Goal: Information Seeking & Learning: Learn about a topic

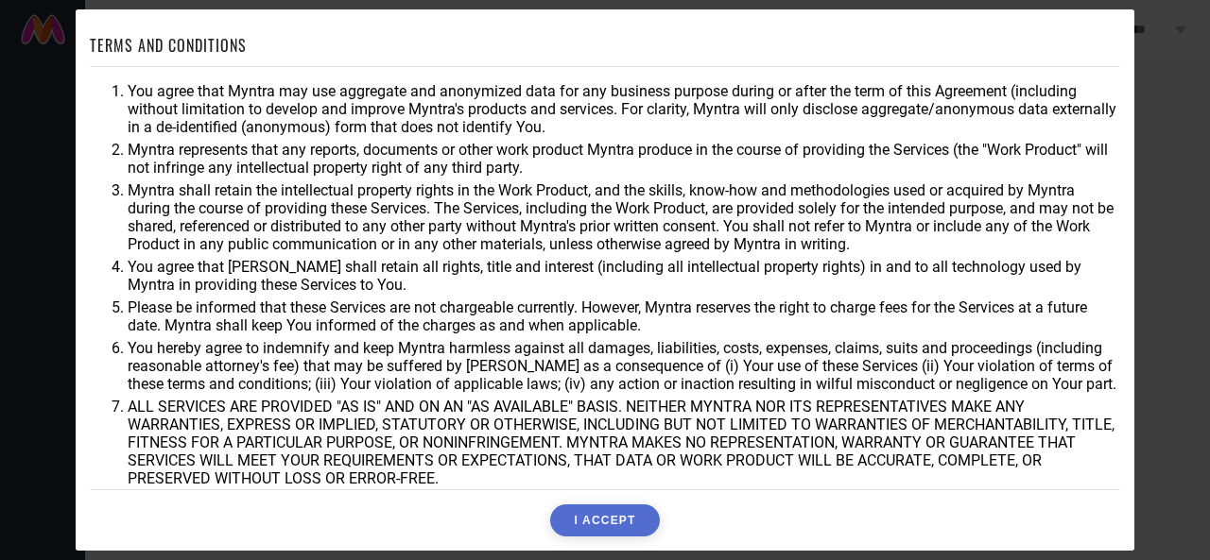
click at [608, 521] on button "I ACCEPT" at bounding box center [604, 521] width 109 height 32
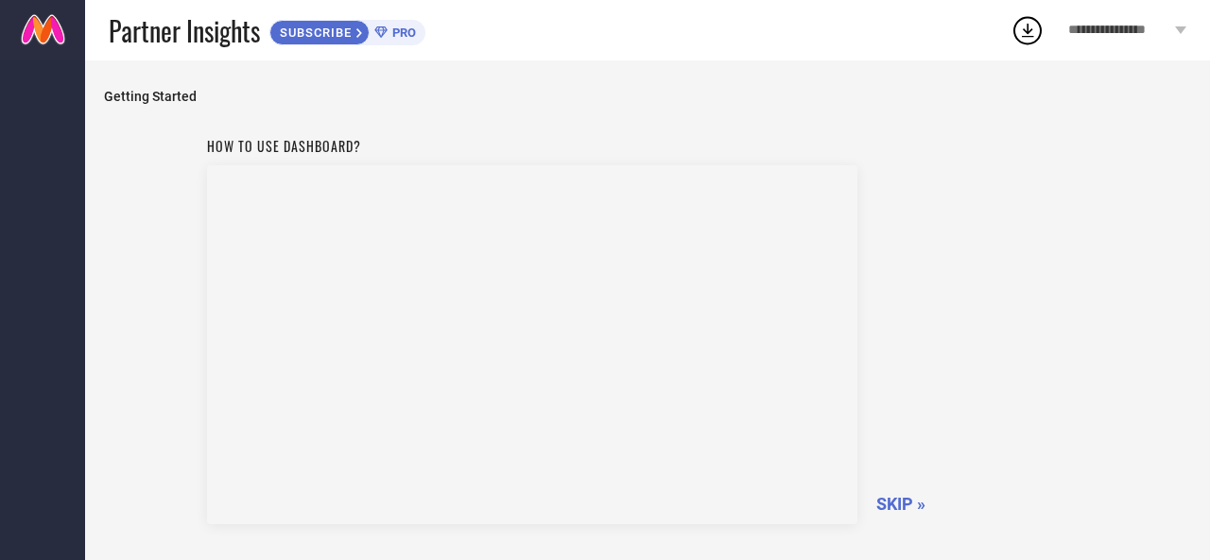
click at [897, 504] on span "SKIP »" at bounding box center [900, 504] width 49 height 20
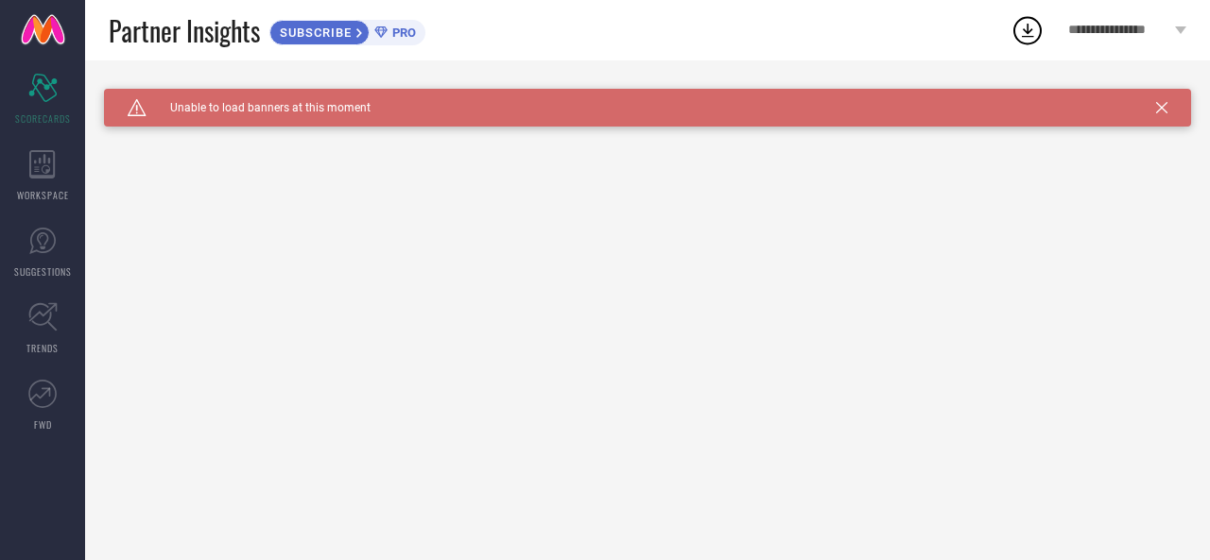
click at [1157, 112] on icon at bounding box center [1161, 107] width 11 height 11
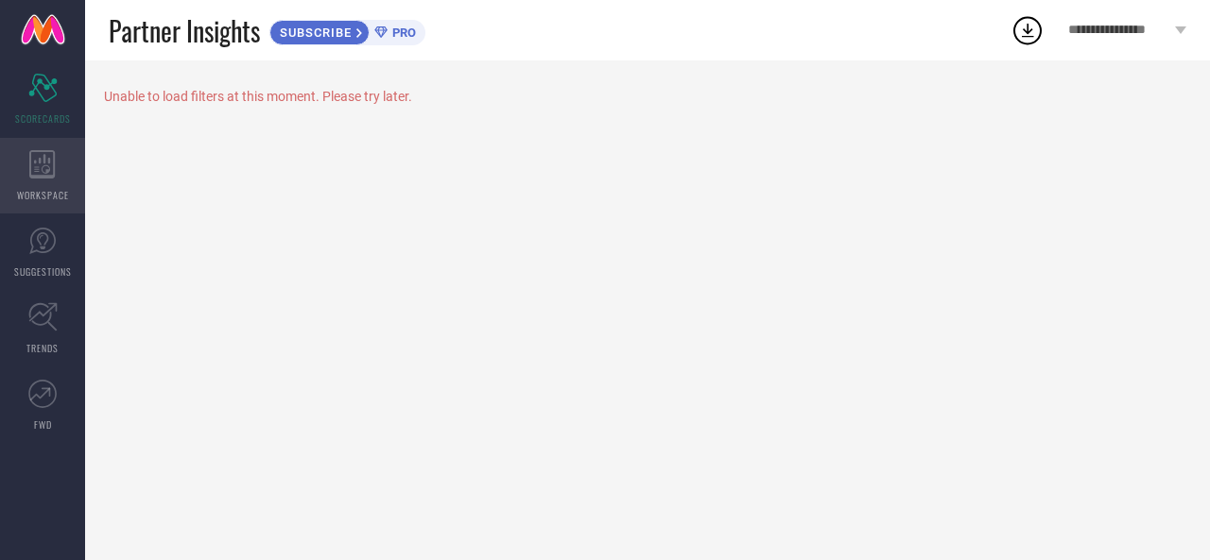
click at [49, 181] on div "WORKSPACE" at bounding box center [42, 176] width 85 height 76
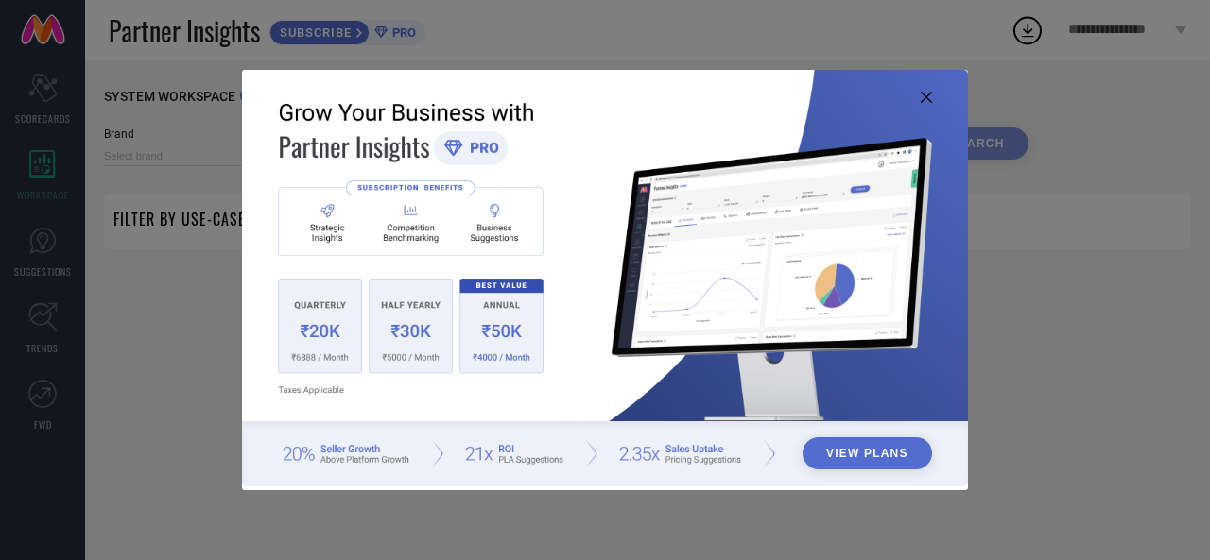
type input "1 STOP FASHION"
type input "All"
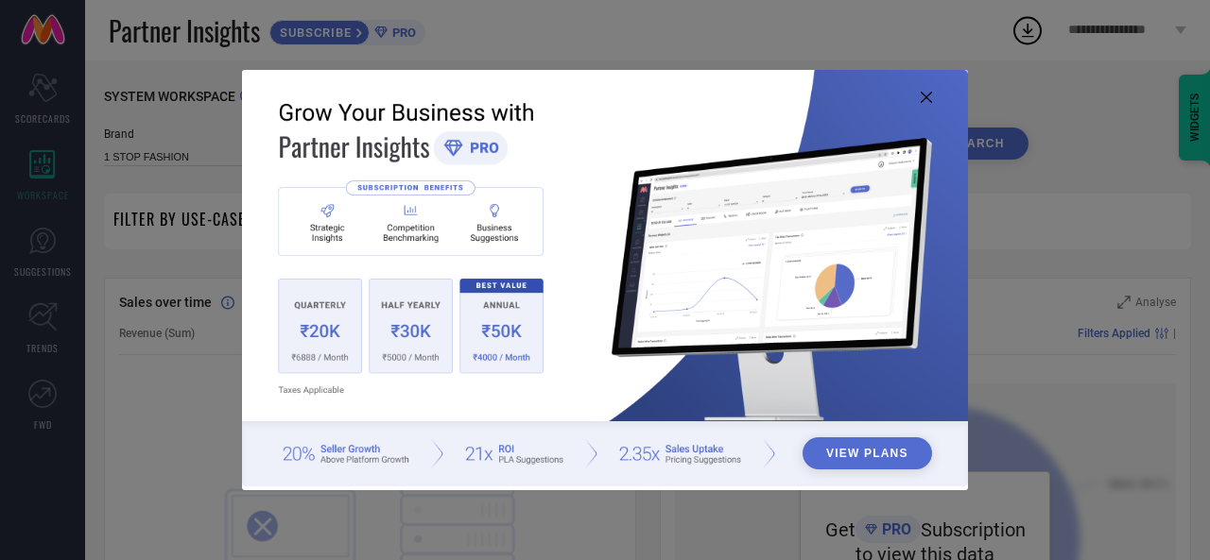
click at [922, 95] on icon at bounding box center [926, 97] width 11 height 11
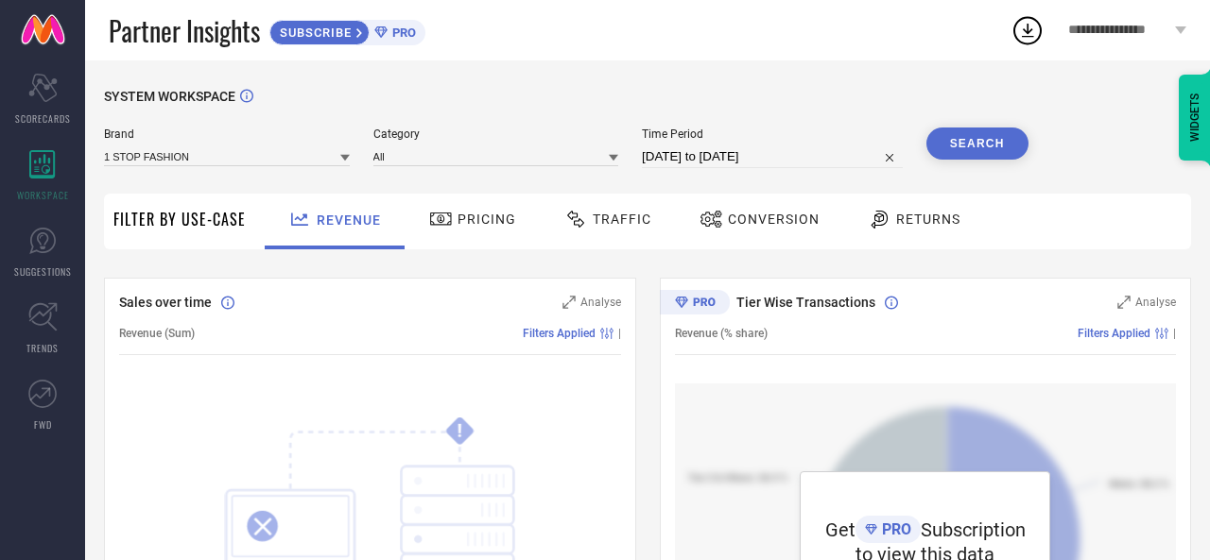
click at [630, 218] on span "Traffic" at bounding box center [622, 219] width 59 height 15
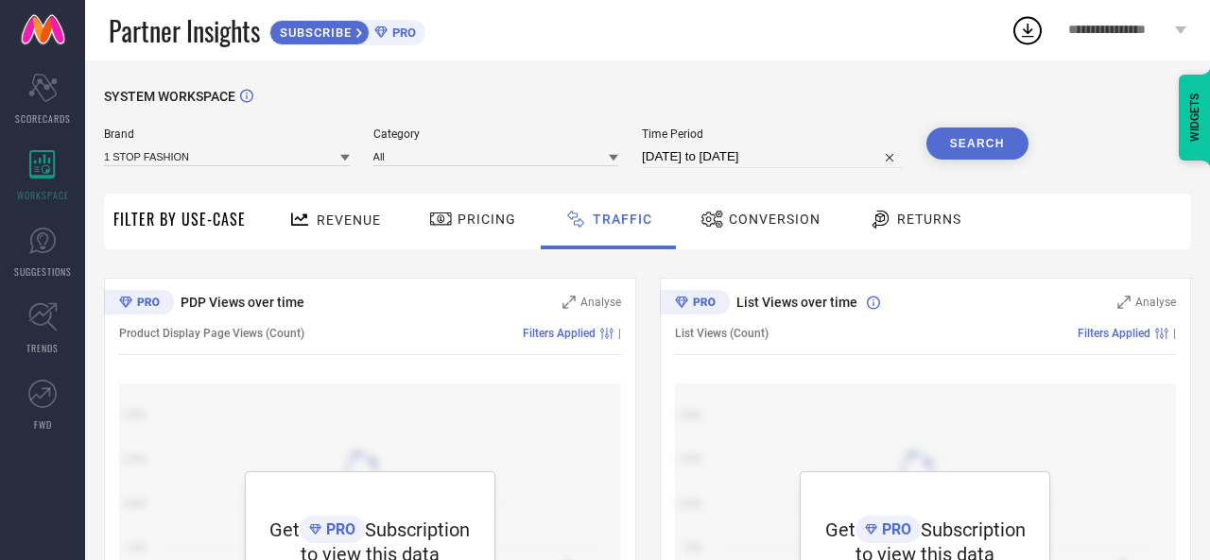
click at [486, 216] on span "Pricing" at bounding box center [486, 219] width 59 height 15
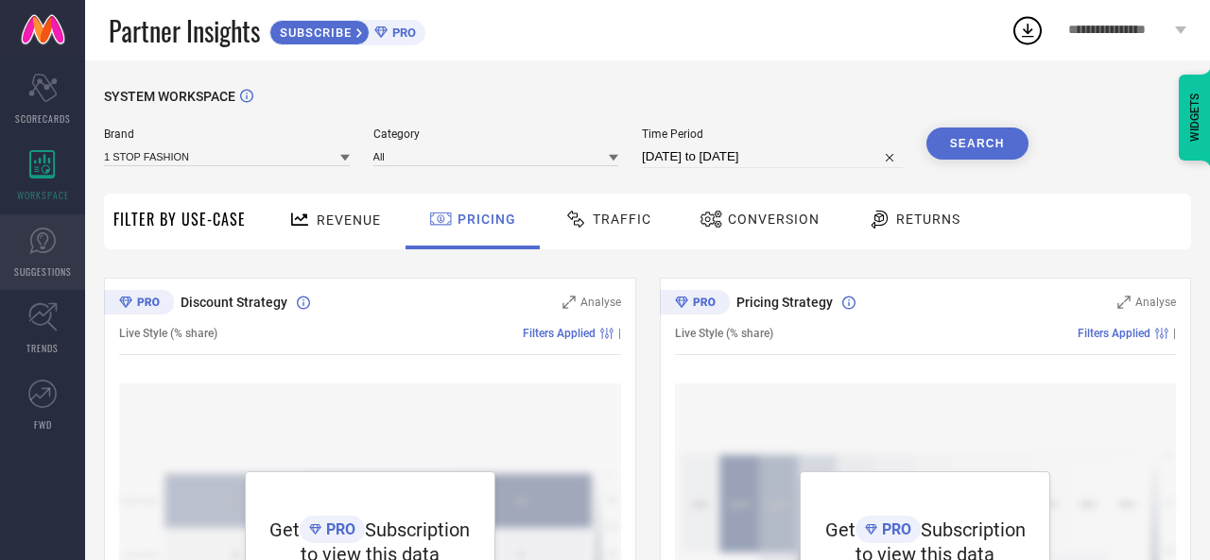
click at [37, 271] on span "SUGGESTIONS" at bounding box center [43, 272] width 58 height 14
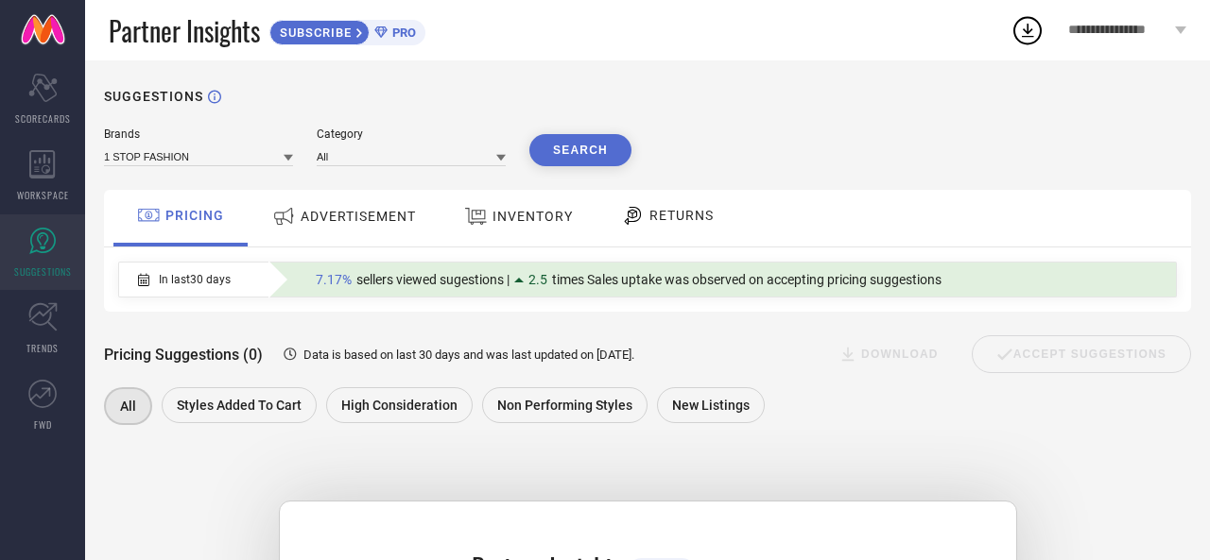
click at [287, 161] on icon at bounding box center [288, 158] width 9 height 7
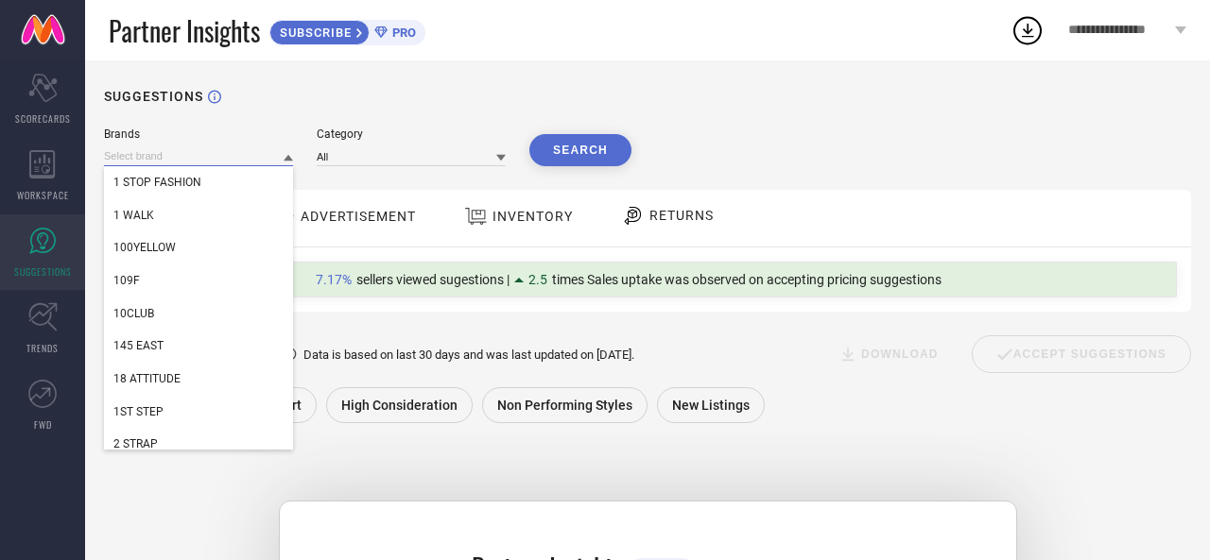
click at [233, 164] on input at bounding box center [198, 156] width 189 height 20
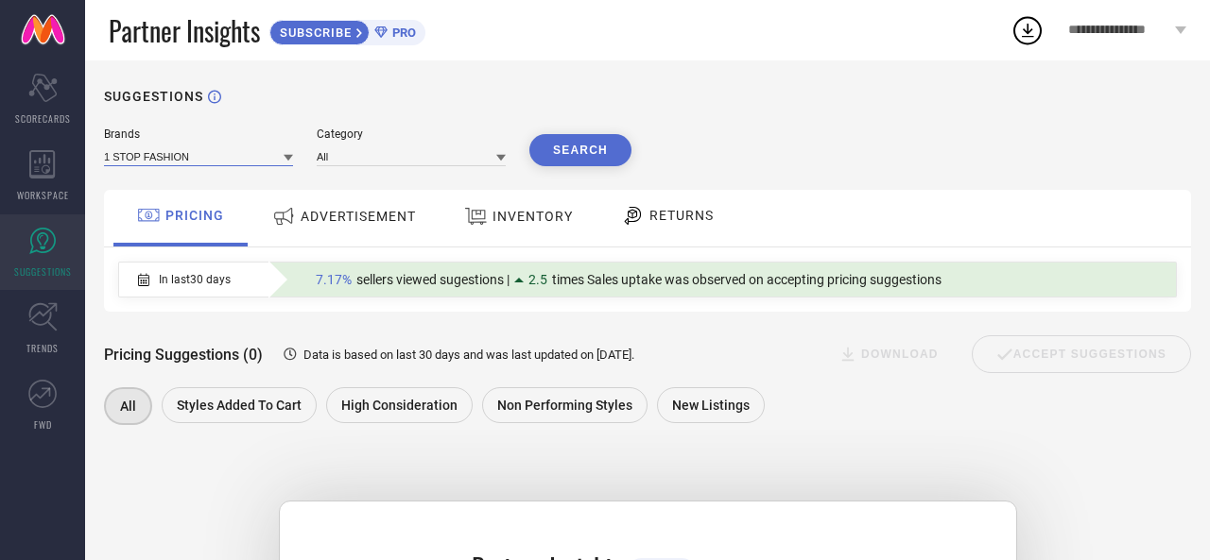
type input "t"
type input "TRUE TONES"
click at [286, 156] on icon at bounding box center [288, 158] width 9 height 7
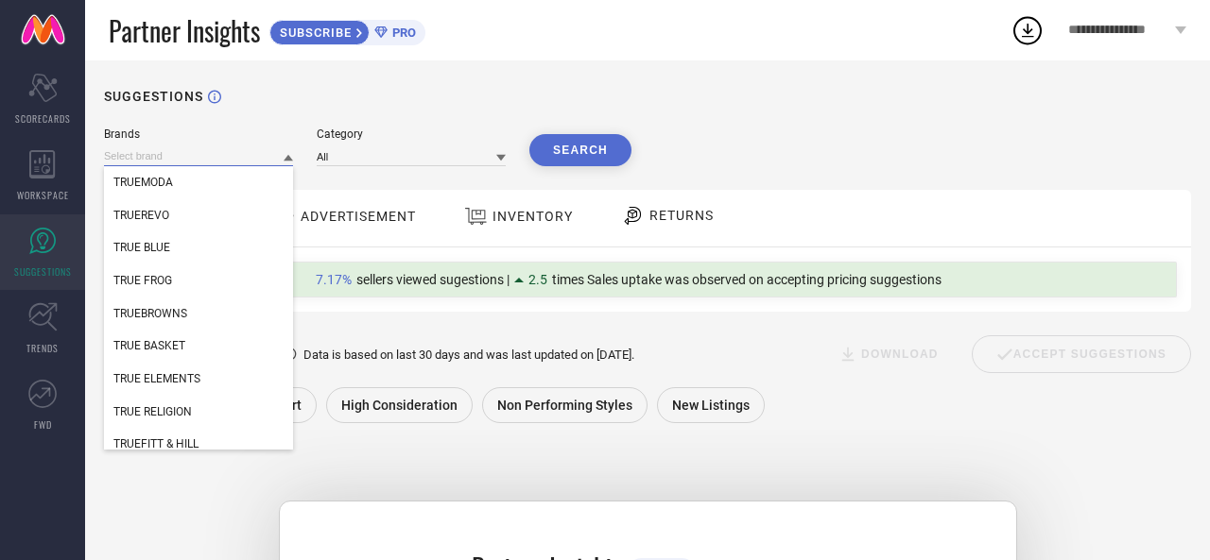
click at [199, 158] on input at bounding box center [198, 156] width 189 height 20
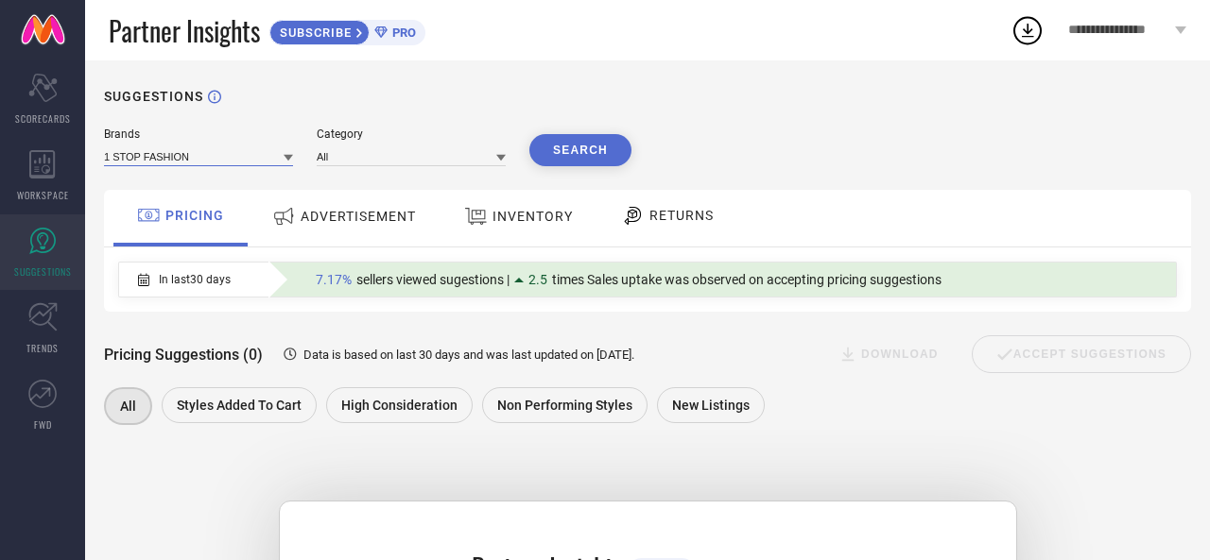
click at [199, 158] on input at bounding box center [198, 156] width 189 height 20
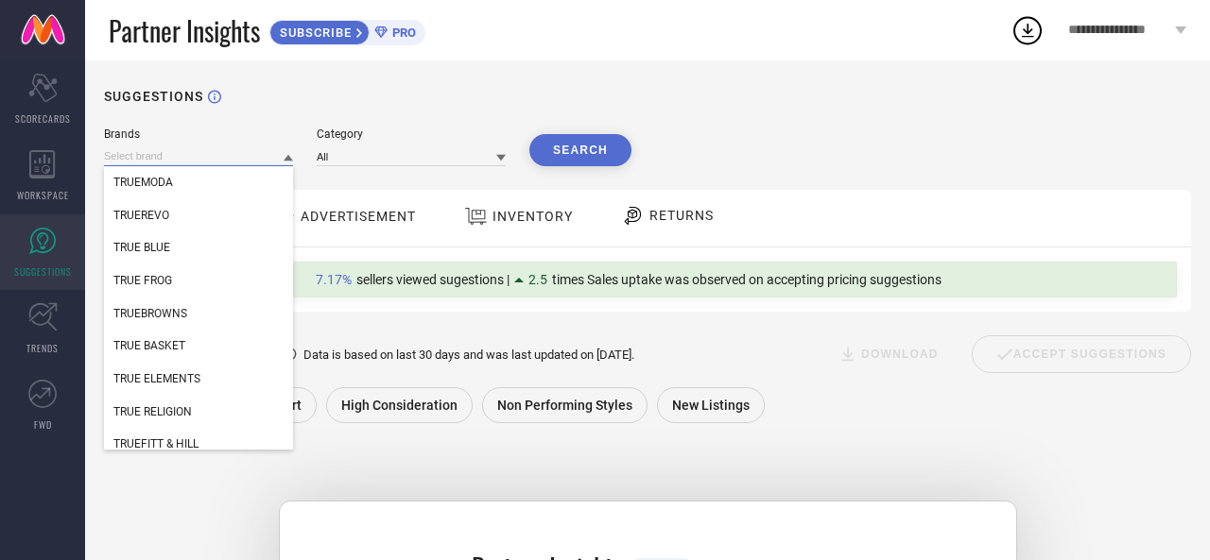
click at [199, 158] on input at bounding box center [198, 156] width 189 height 20
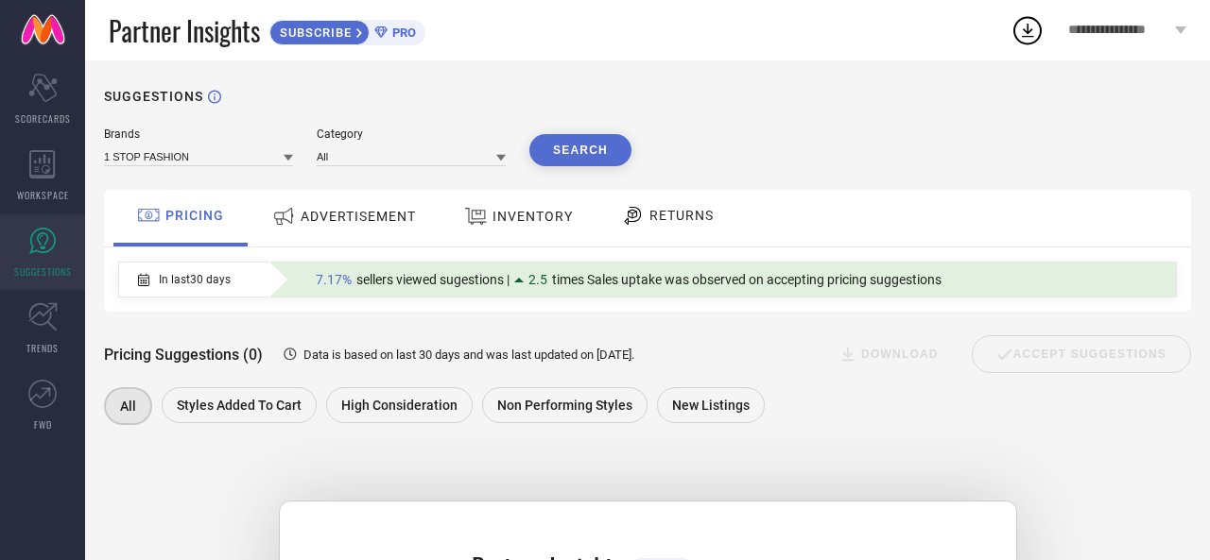
click at [287, 159] on icon at bounding box center [288, 158] width 9 height 7
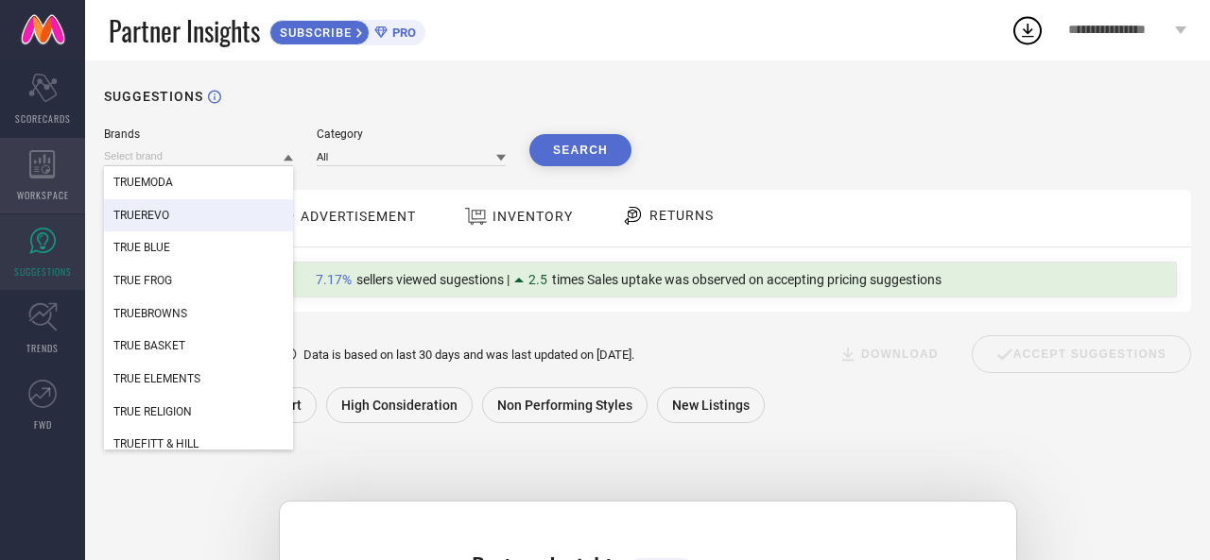
click at [59, 190] on span "WORKSPACE" at bounding box center [43, 195] width 52 height 14
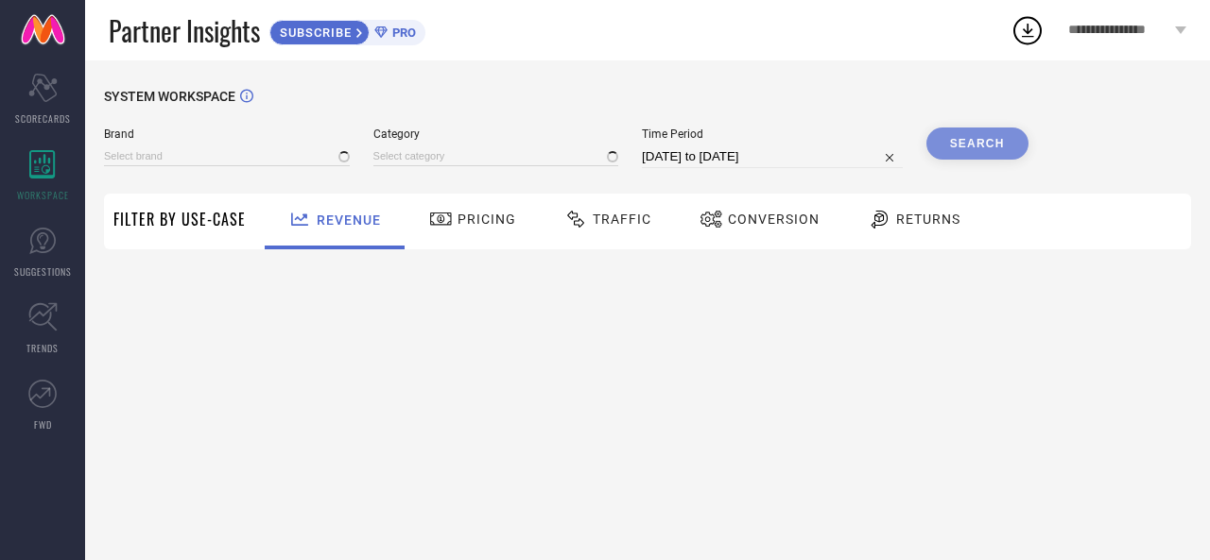
type input "1 STOP FASHION"
type input "All"
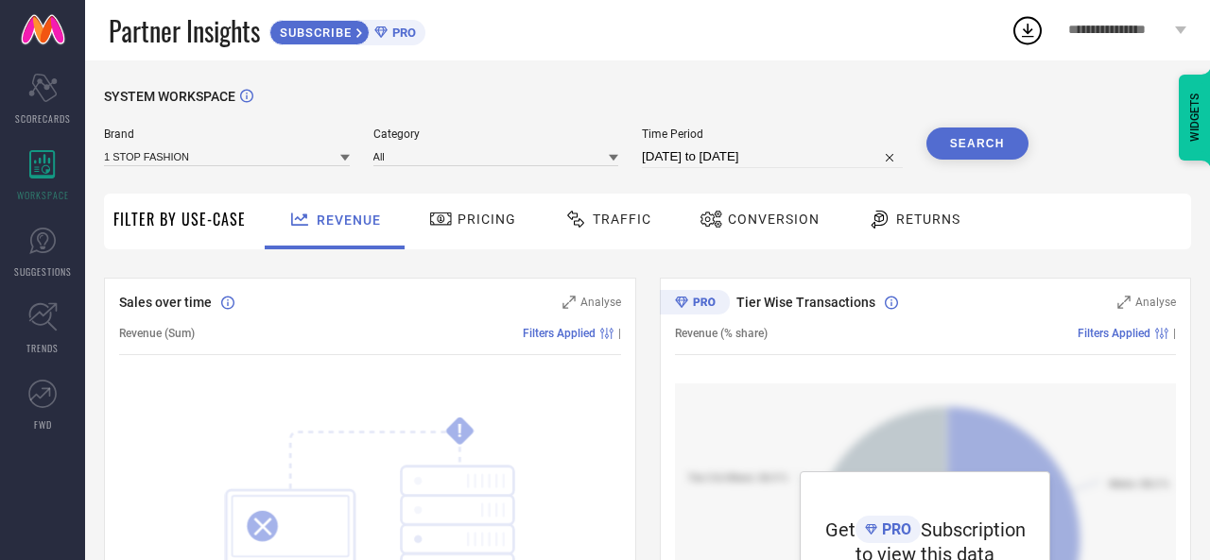
click at [348, 158] on icon at bounding box center [344, 158] width 9 height 7
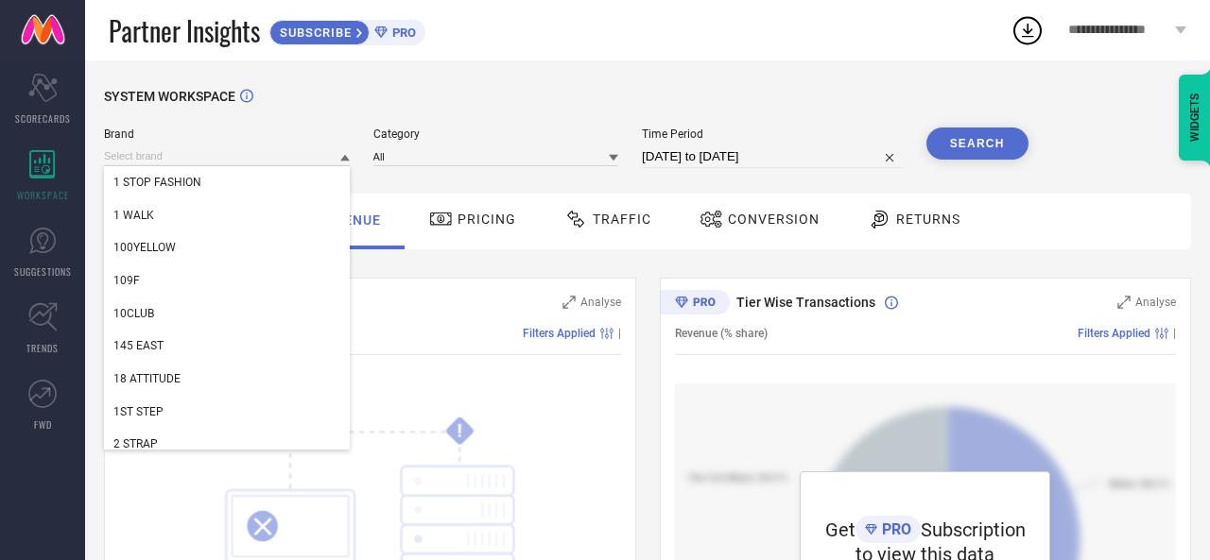
click at [348, 158] on icon at bounding box center [344, 157] width 9 height 9
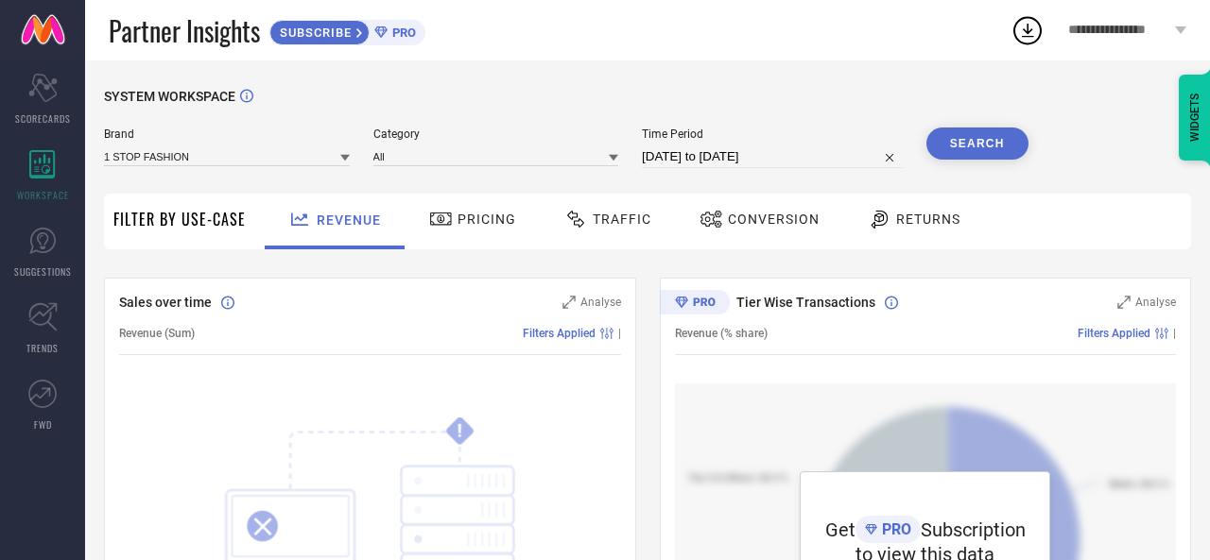
click at [348, 158] on icon at bounding box center [344, 158] width 9 height 7
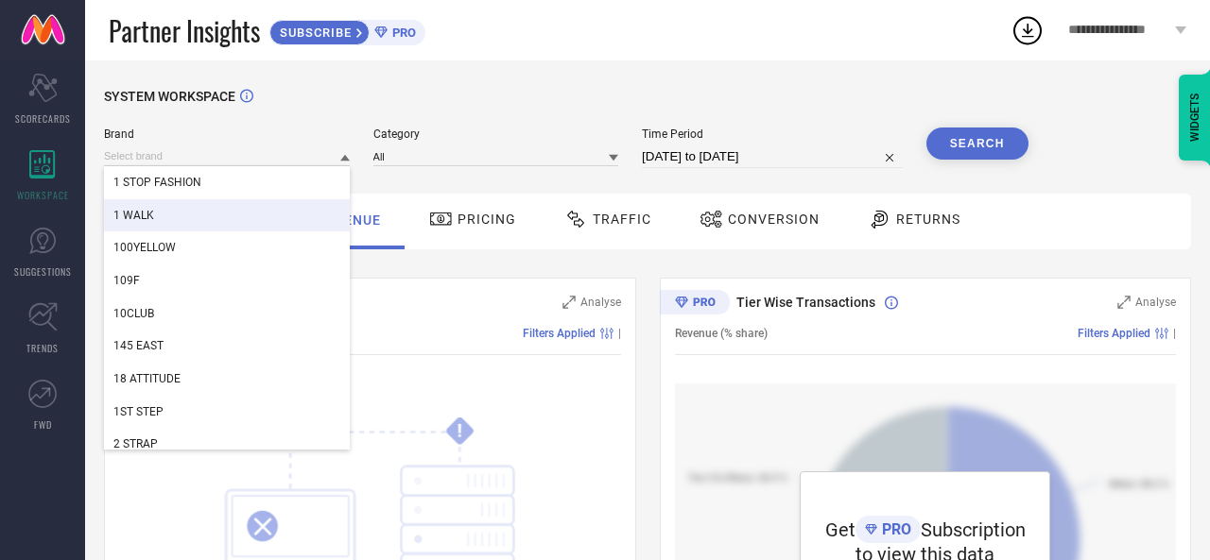
click at [264, 213] on div "1 WALK" at bounding box center [227, 215] width 246 height 32
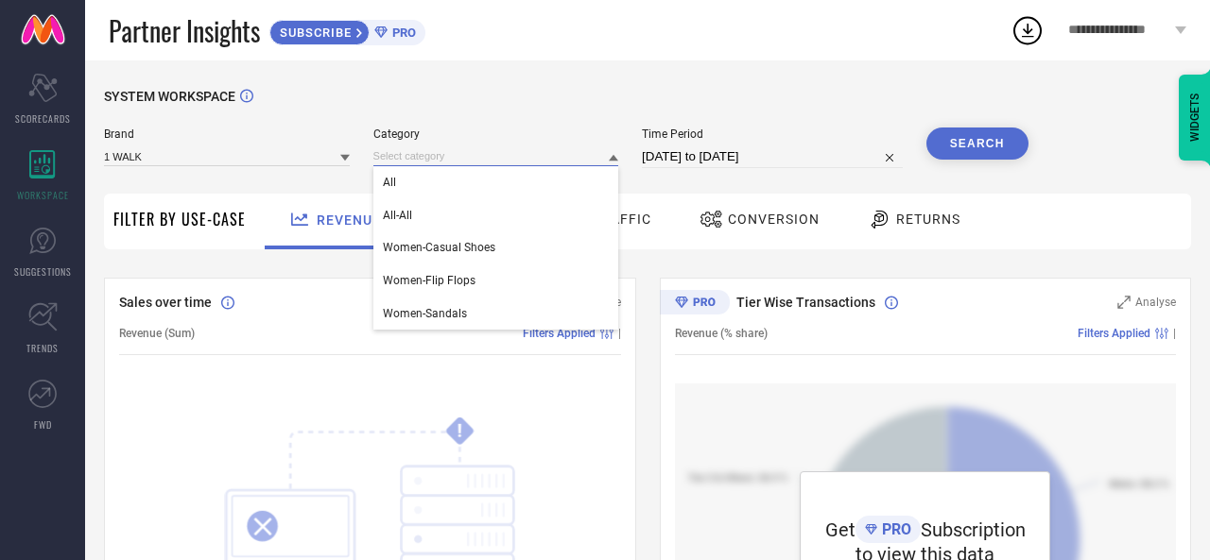
click at [467, 164] on input at bounding box center [496, 156] width 246 height 20
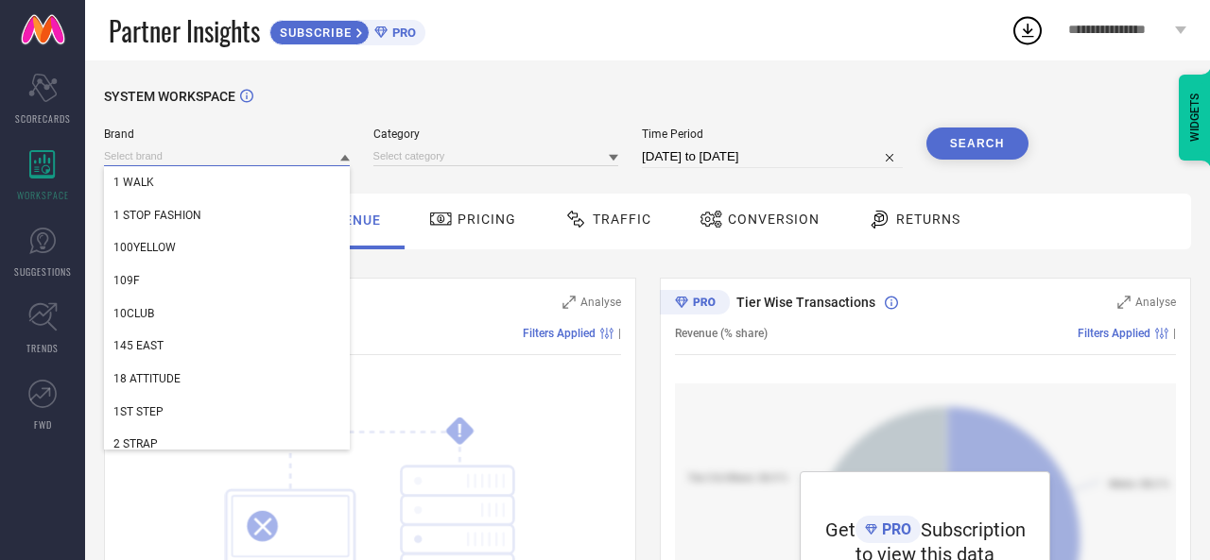
click at [251, 154] on input at bounding box center [227, 156] width 246 height 20
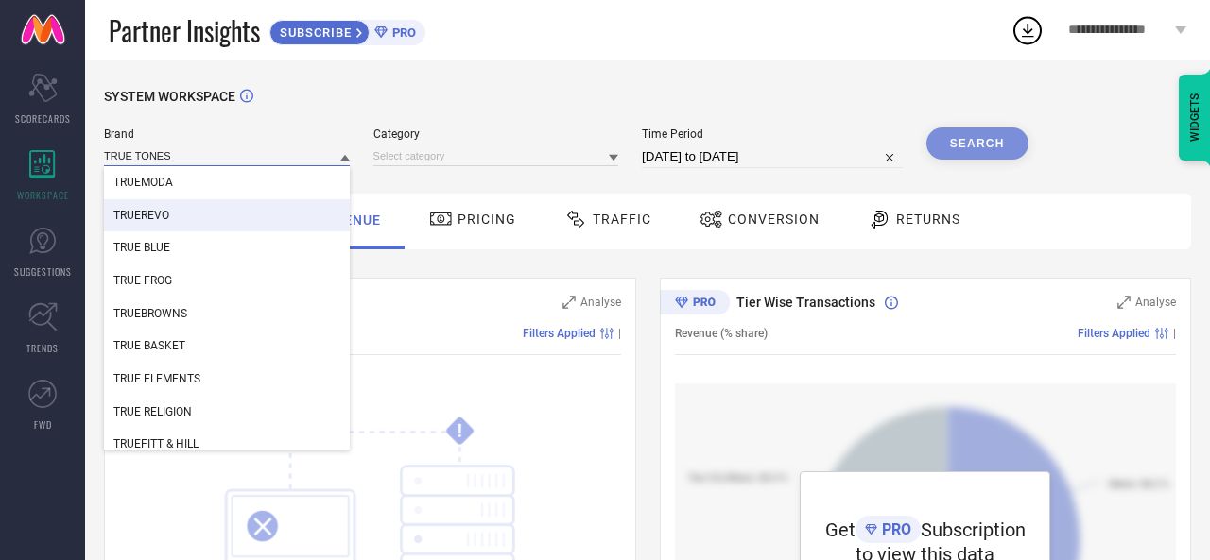
type input "TRUE TONES"
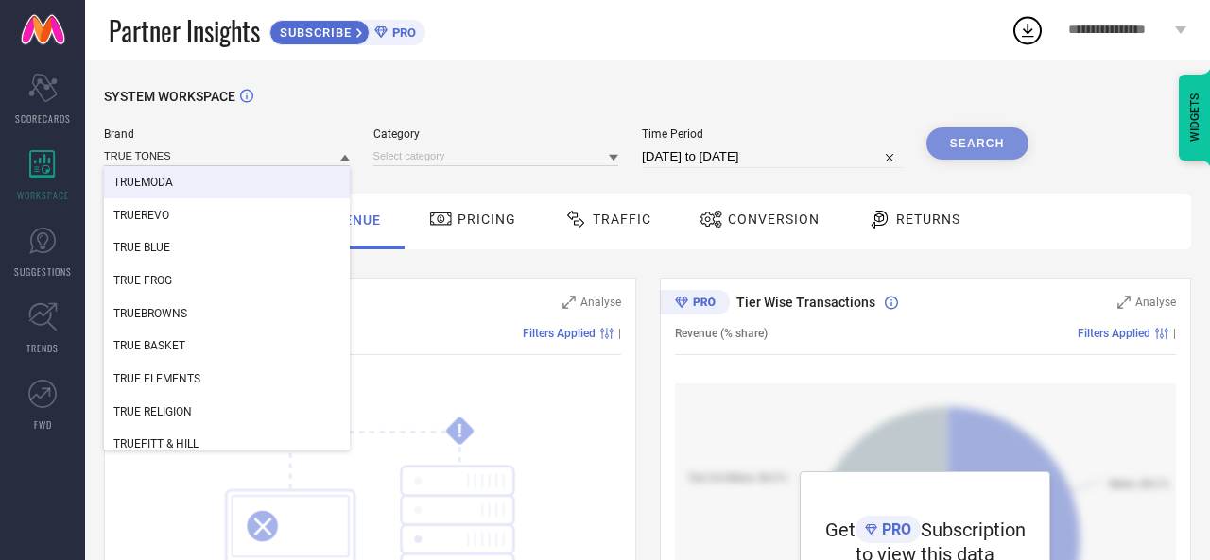
click at [346, 159] on icon at bounding box center [344, 158] width 9 height 7
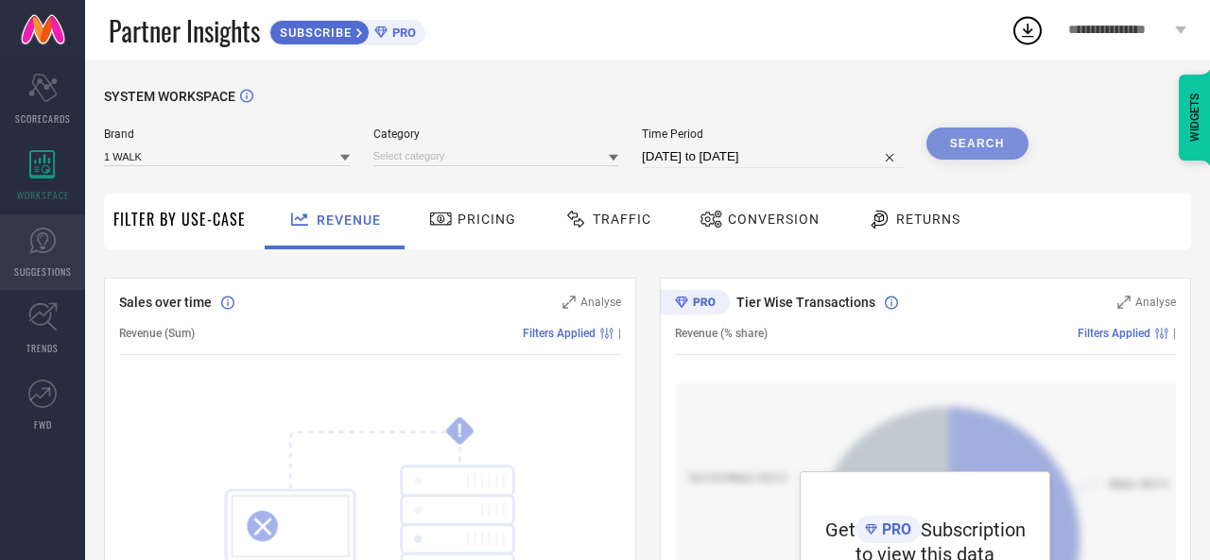
click at [60, 274] on span "SUGGESTIONS" at bounding box center [43, 272] width 58 height 14
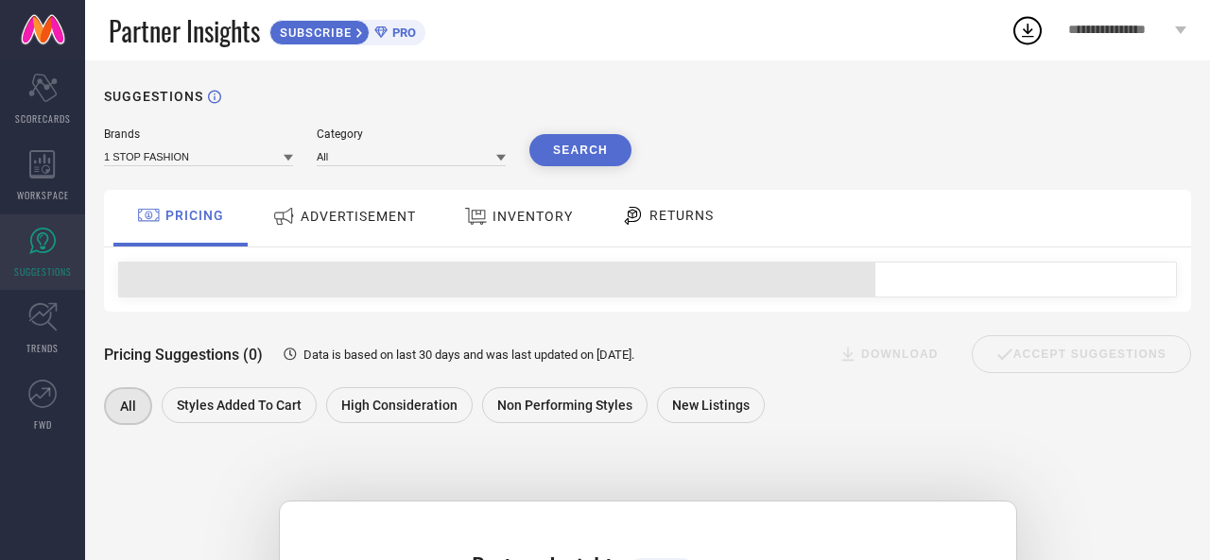
click at [379, 215] on span "ADVERTISEMENT" at bounding box center [358, 216] width 115 height 15
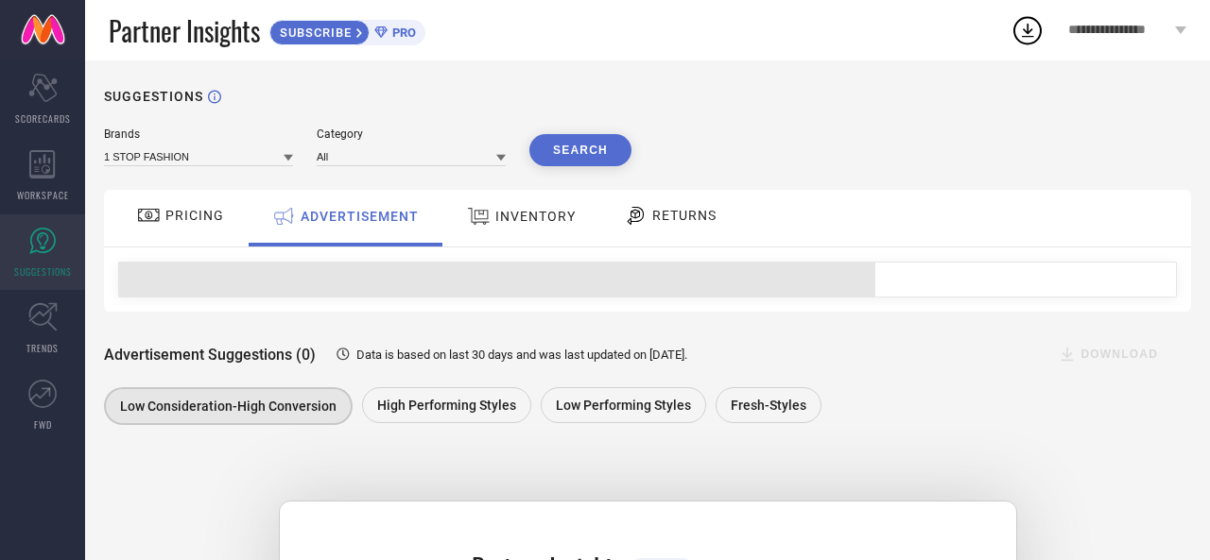
click at [490, 220] on div at bounding box center [481, 216] width 28 height 25
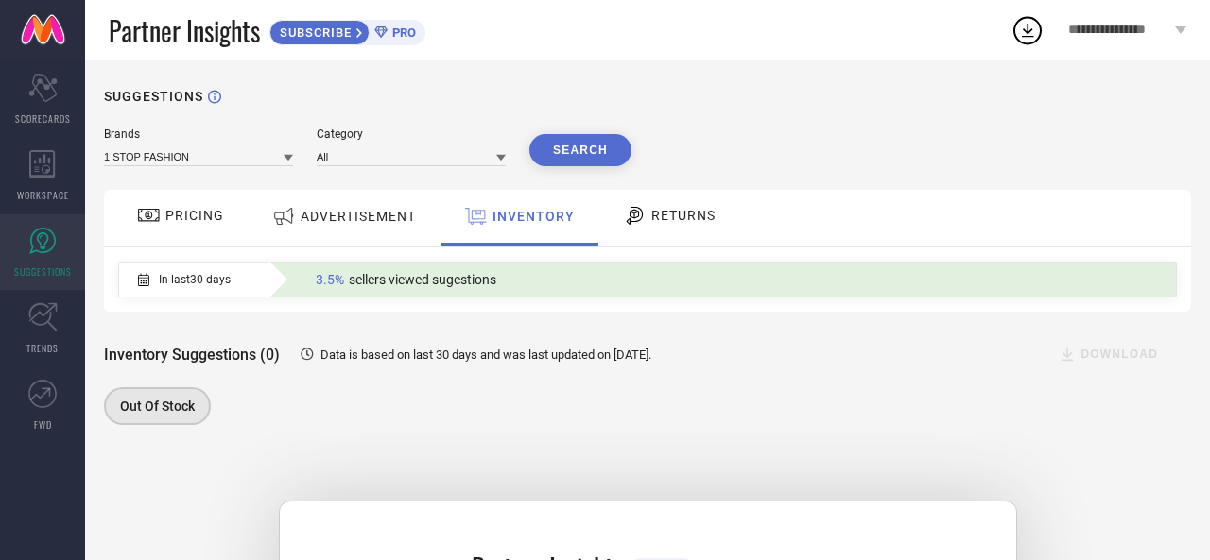
click at [170, 216] on span "PRICING" at bounding box center [194, 215] width 59 height 15
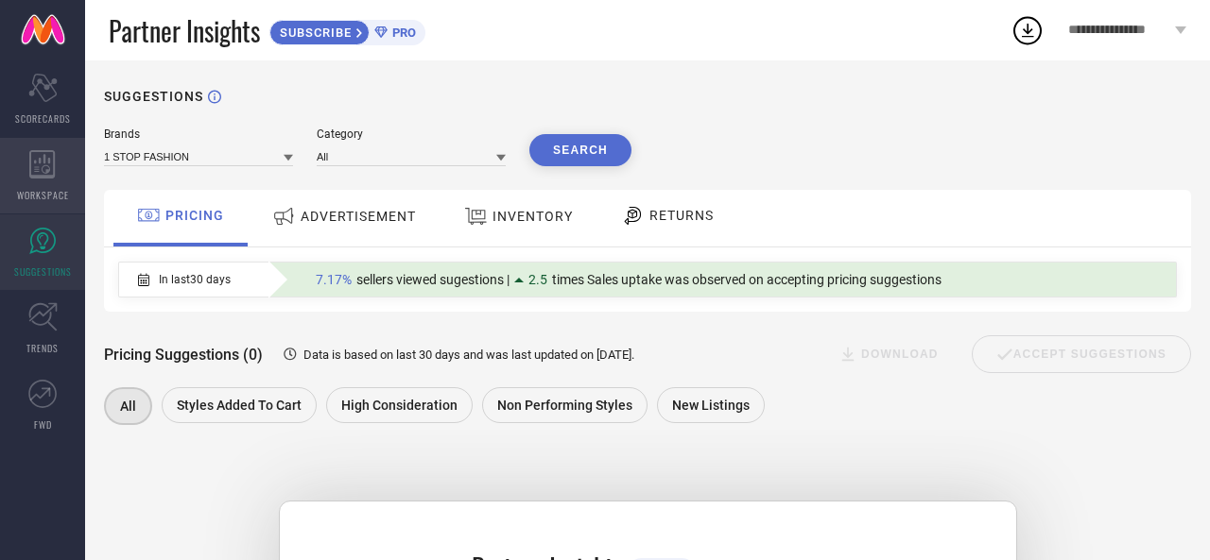
click at [53, 165] on icon at bounding box center [42, 164] width 26 height 28
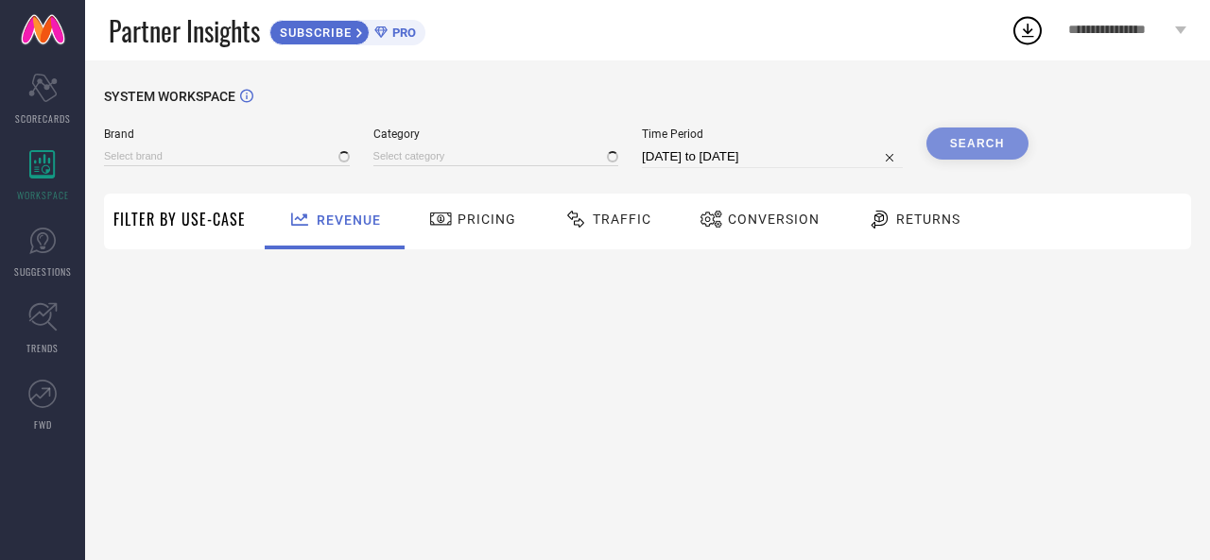
type input "1 STOP FASHION"
type input "All"
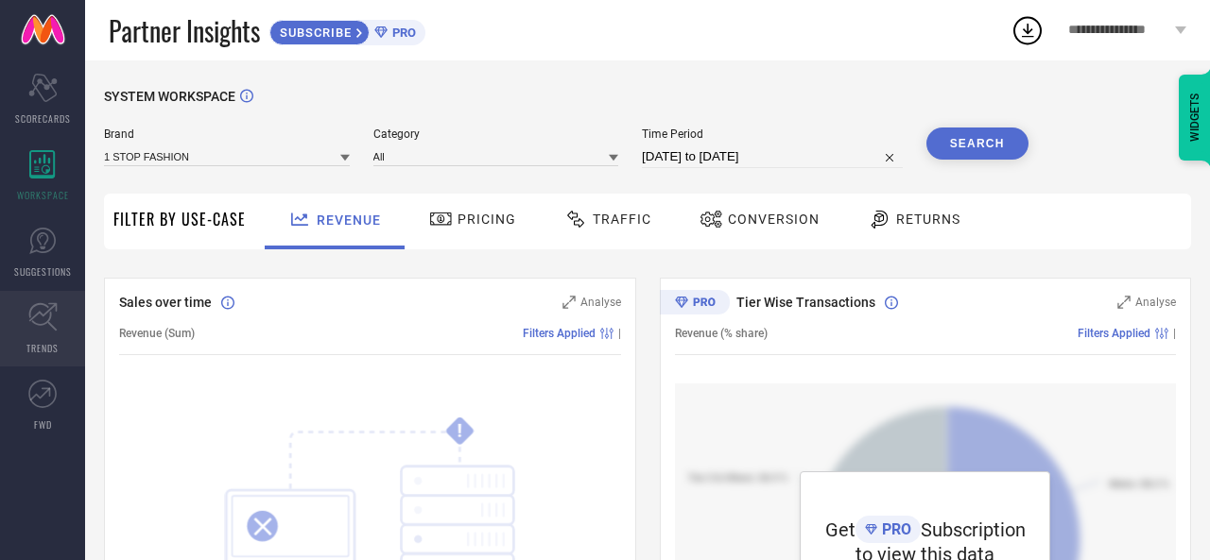
click at [43, 328] on icon at bounding box center [42, 316] width 29 height 29
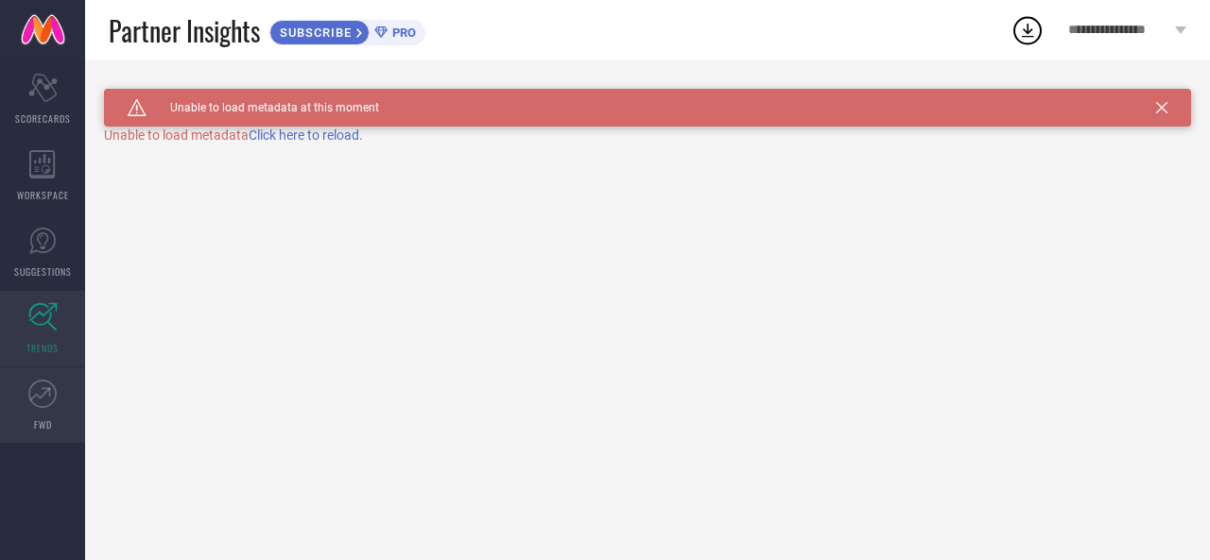
click at [25, 405] on link "FWD" at bounding box center [42, 406] width 85 height 76
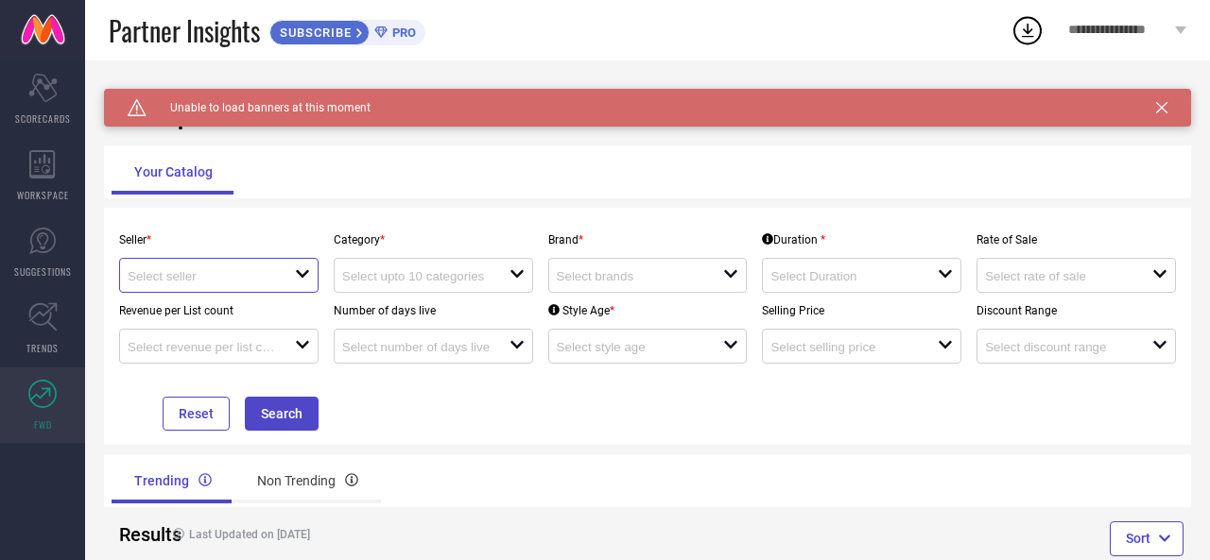
click at [229, 273] on input at bounding box center [203, 276] width 150 height 14
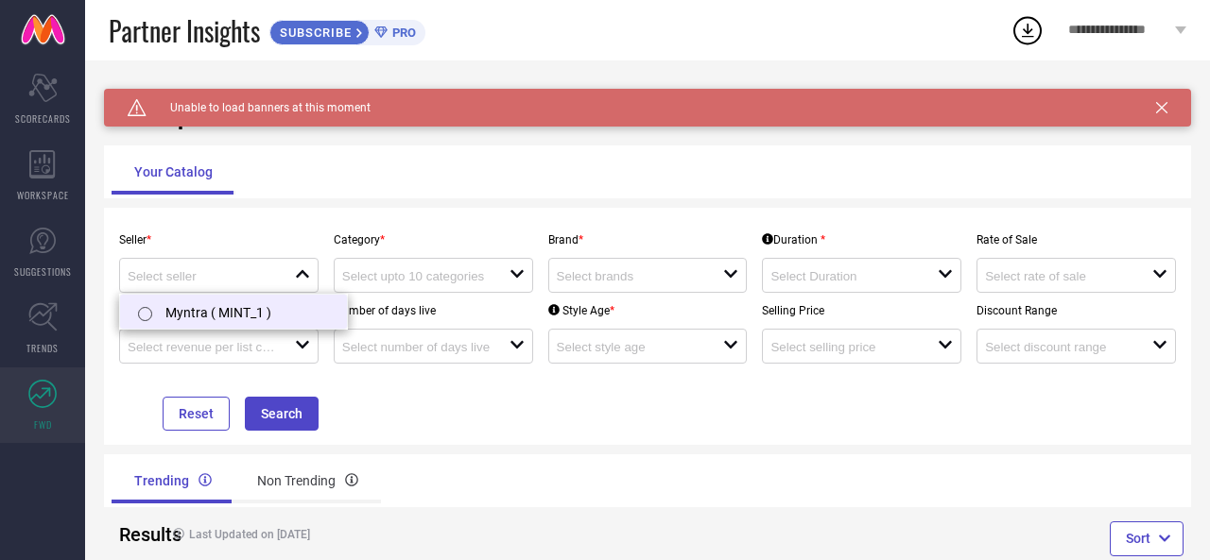
click at [203, 311] on li "Myntra ( MINT_1 )" at bounding box center [233, 312] width 227 height 34
type input "Myntra ( MINT_1 )"
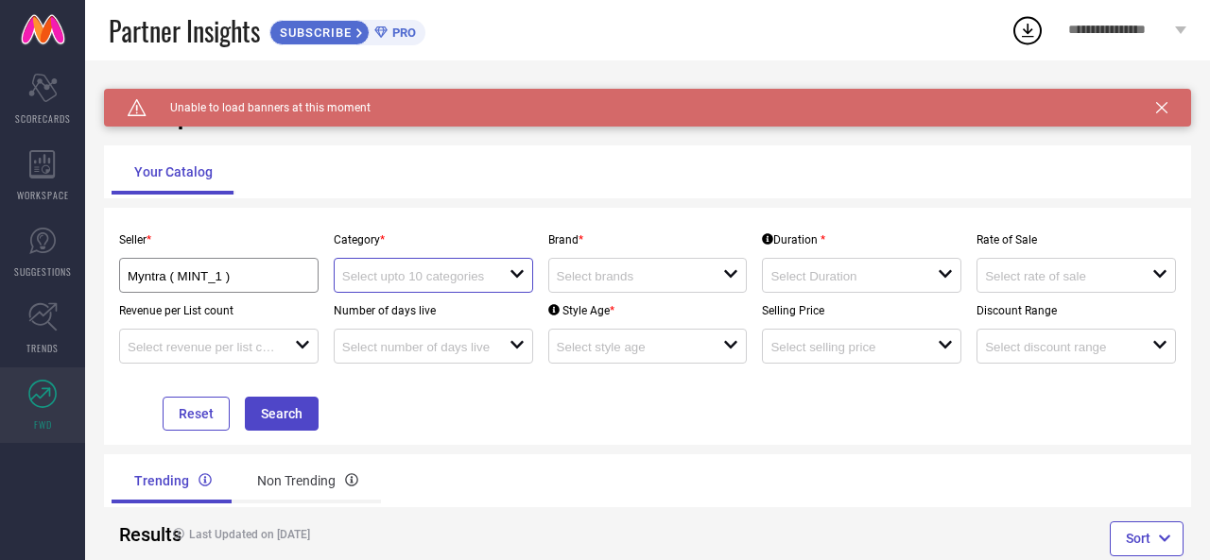
click at [423, 272] on input at bounding box center [417, 276] width 150 height 14
click at [411, 202] on div "Caution Created with Sketch. Unable to load banners at this moment TrendXplorer…" at bounding box center [647, 332] width 1125 height 545
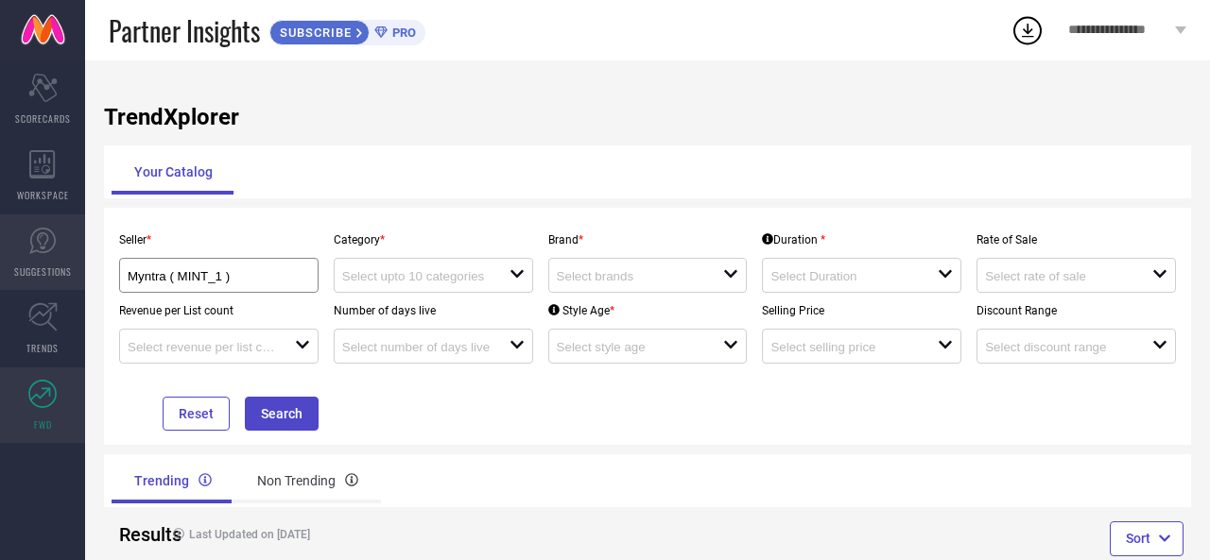
click at [52, 274] on span "SUGGESTIONS" at bounding box center [43, 272] width 58 height 14
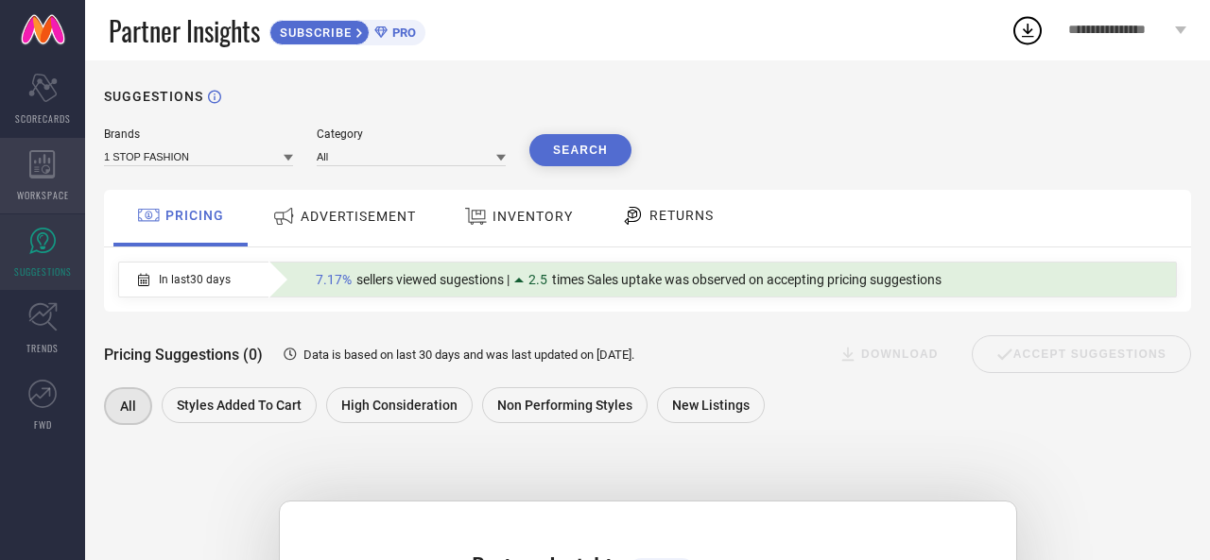
click at [40, 163] on icon at bounding box center [42, 164] width 26 height 28
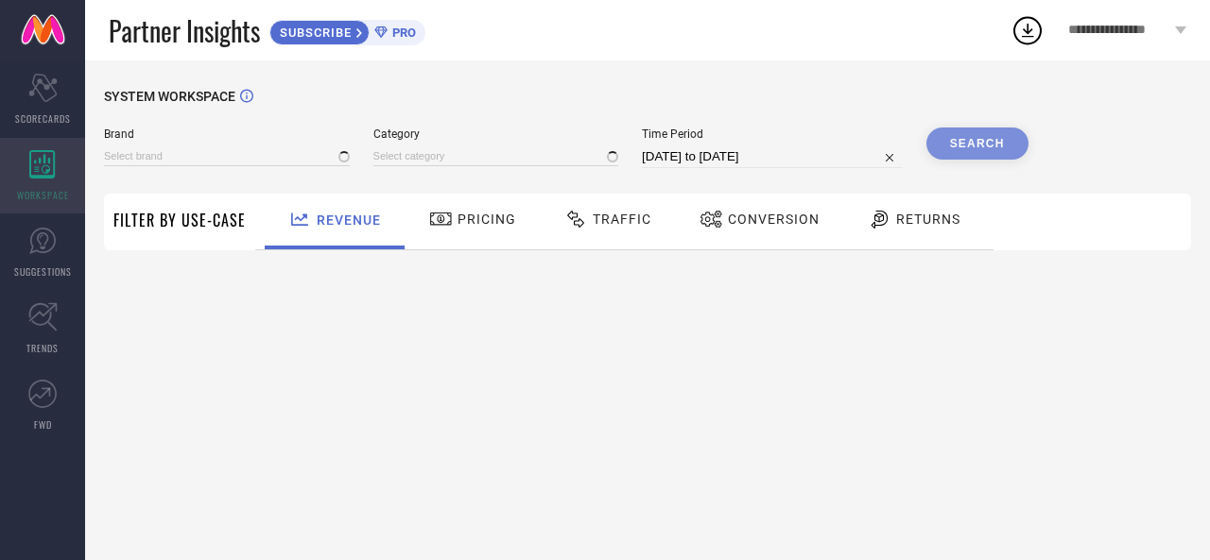
type input "1 STOP FASHION"
type input "All"
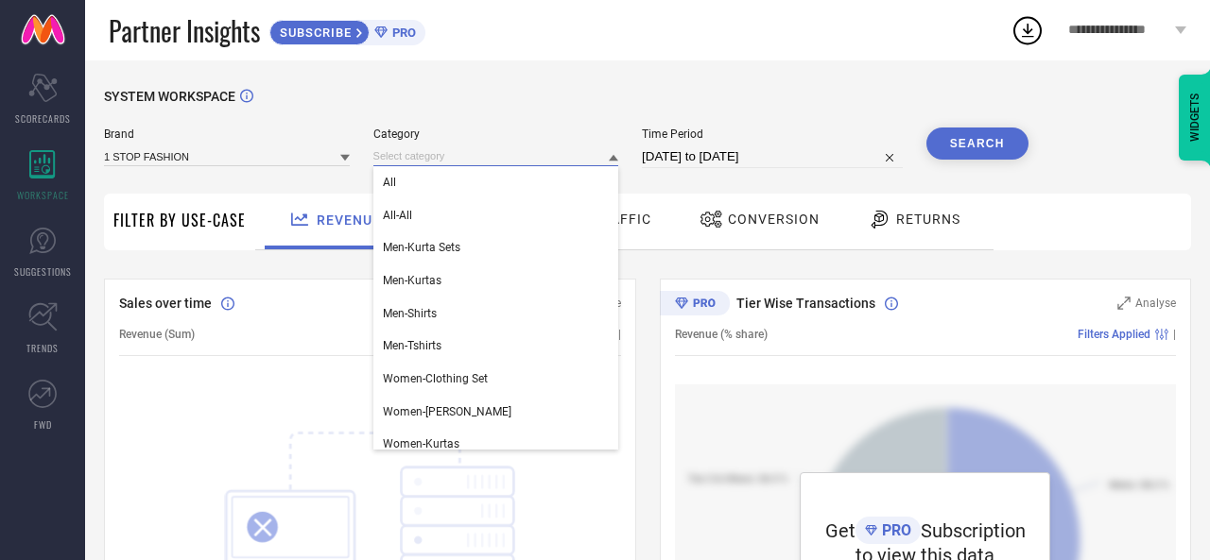
click at [447, 164] on input at bounding box center [496, 156] width 246 height 20
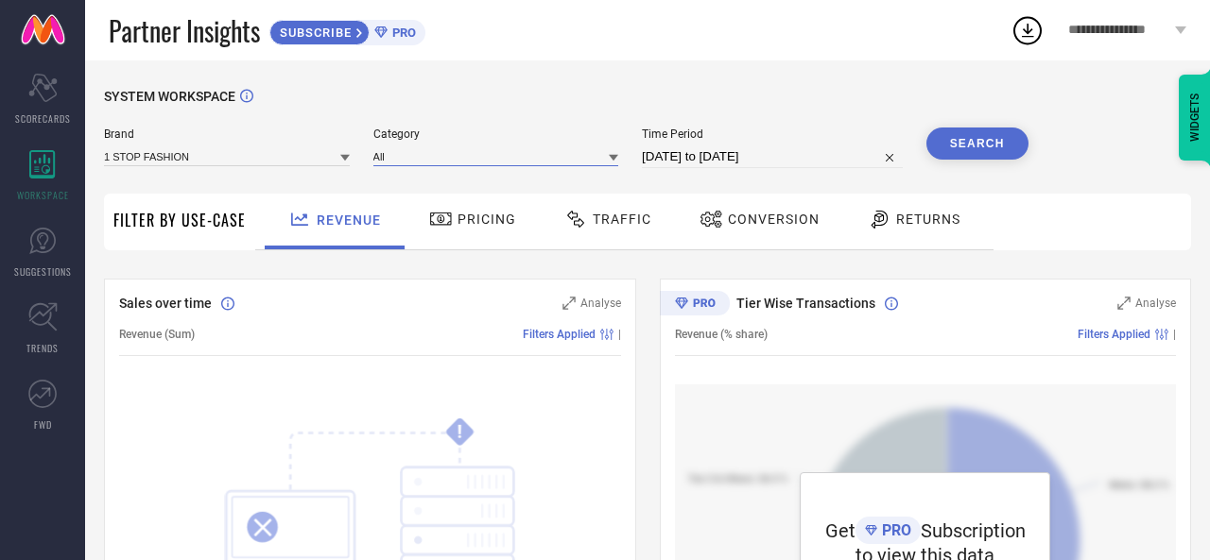
click at [447, 164] on input at bounding box center [496, 156] width 246 height 20
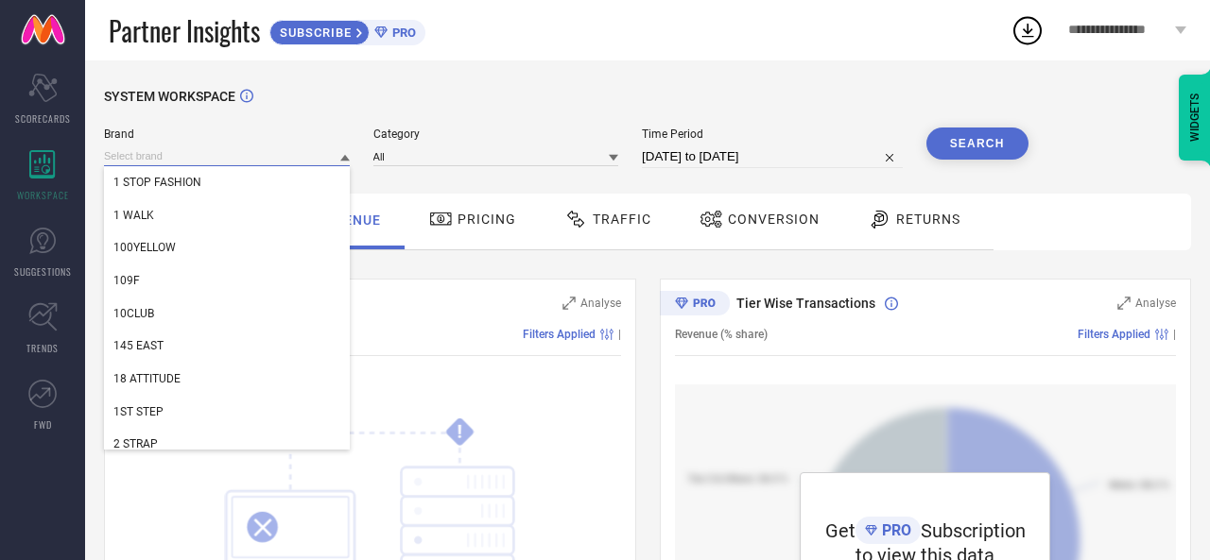
click at [208, 161] on input at bounding box center [227, 156] width 246 height 20
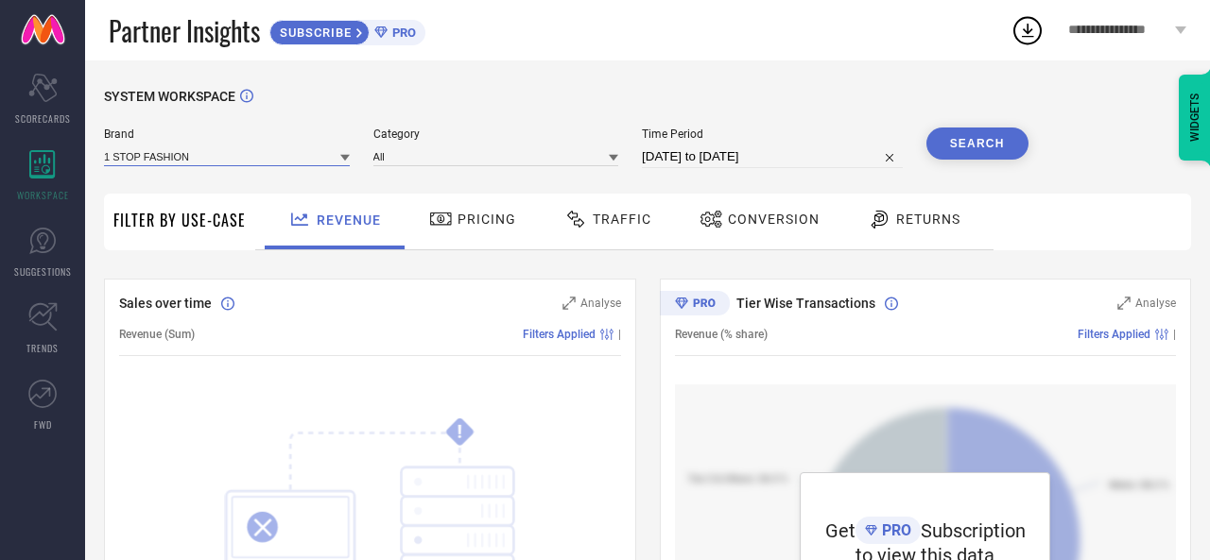
click at [208, 161] on input at bounding box center [227, 156] width 246 height 20
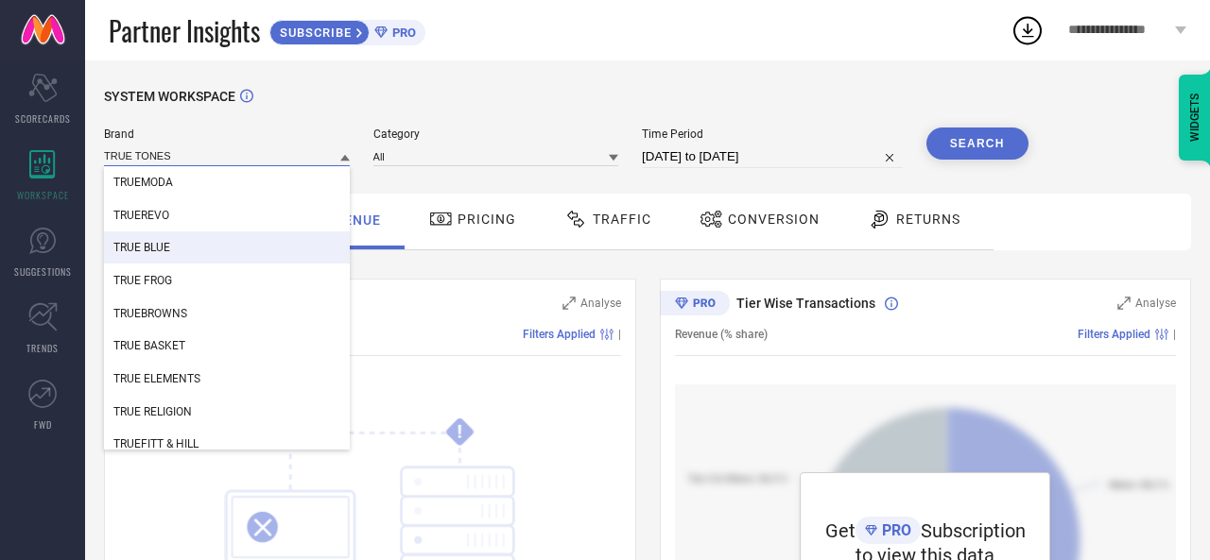
type input "TRUE TONES"
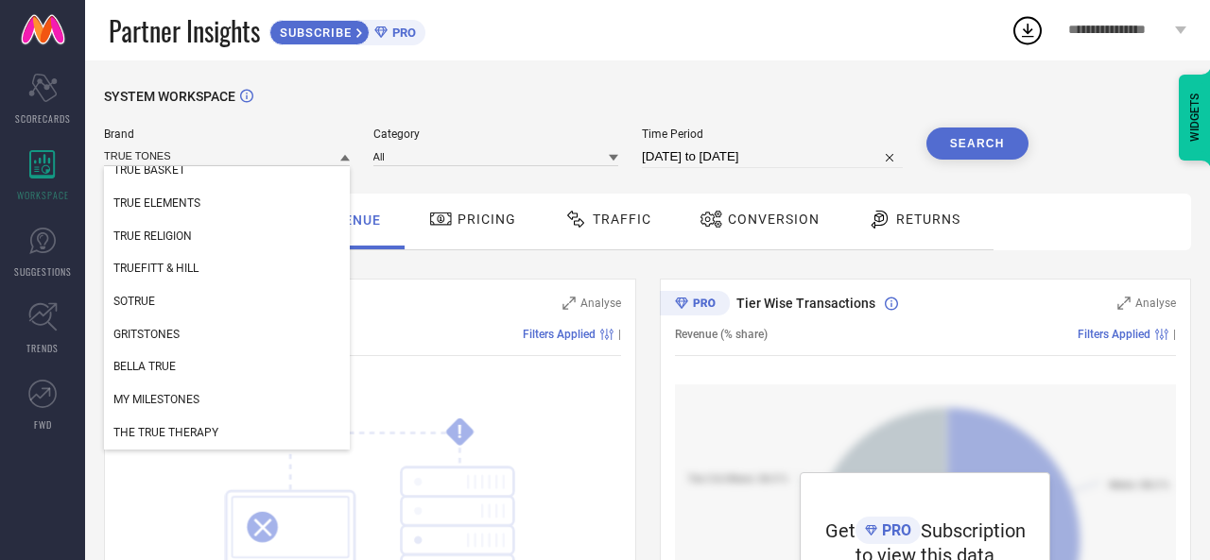
scroll to position [208, 0]
